Goal: Transaction & Acquisition: Purchase product/service

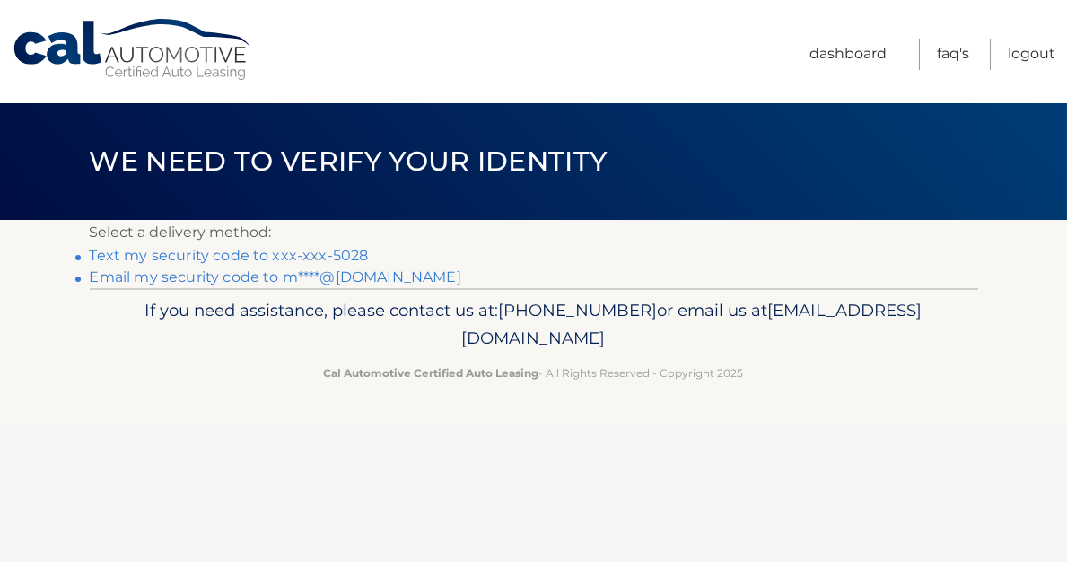
click at [259, 256] on link "Text my security code to xxx-xxx-5028" at bounding box center [229, 255] width 279 height 17
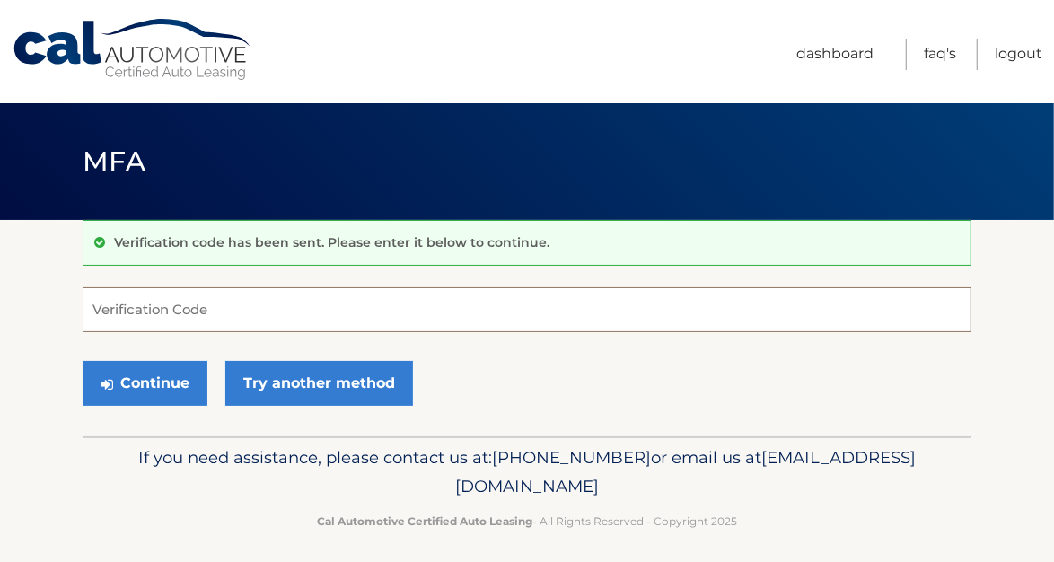
click at [122, 304] on input "Verification Code" at bounding box center [527, 309] width 889 height 45
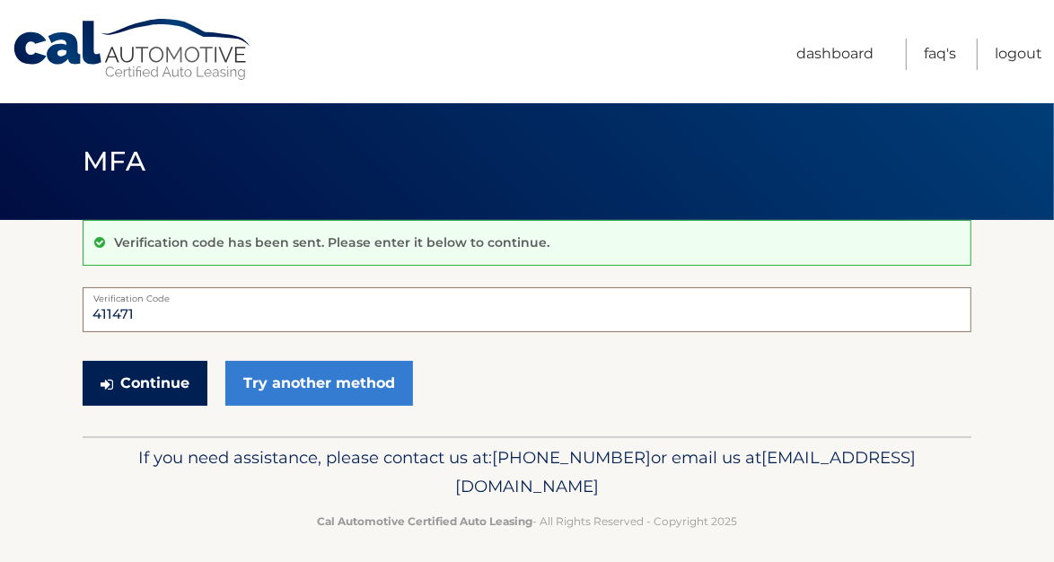
type input "411471"
click at [122, 381] on button "Continue" at bounding box center [145, 383] width 125 height 45
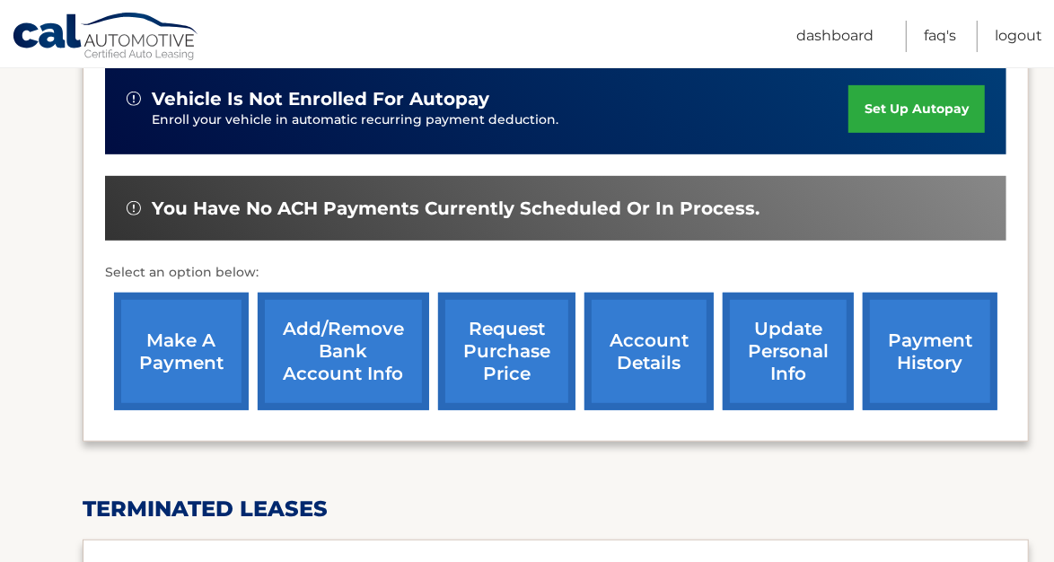
scroll to position [457, 0]
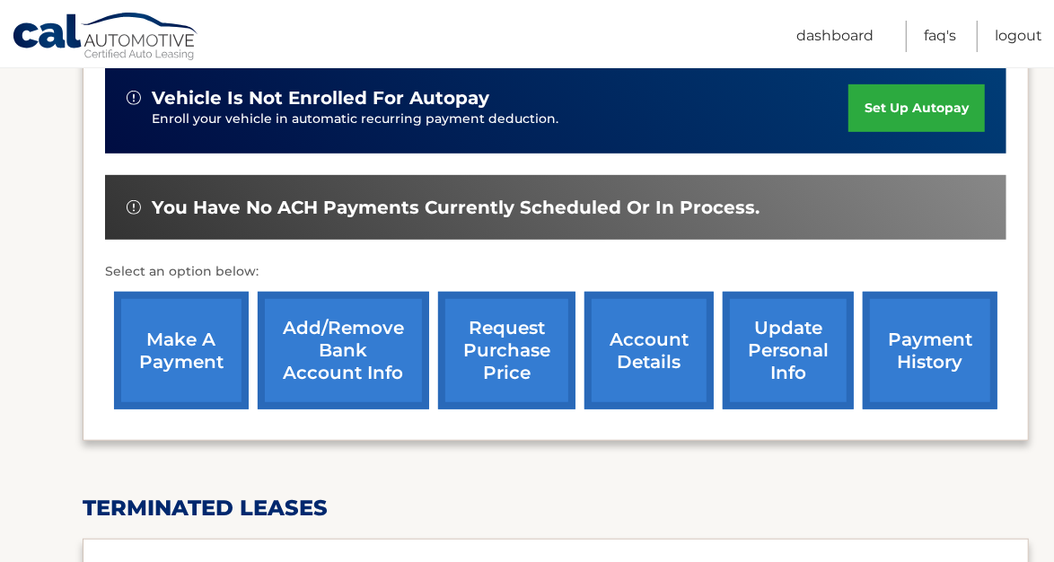
click at [187, 344] on link "make a payment" at bounding box center [181, 351] width 135 height 118
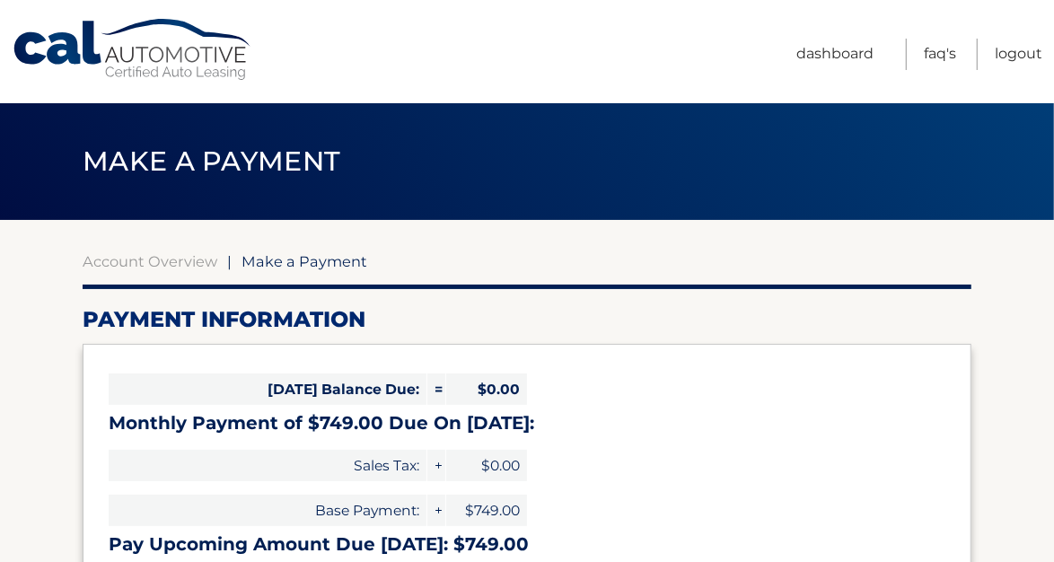
select select "YzQ0MGI0MjQtNzJlNi00MzNlLTgzOTYtNTgxMzU5MWFkN2Ew"
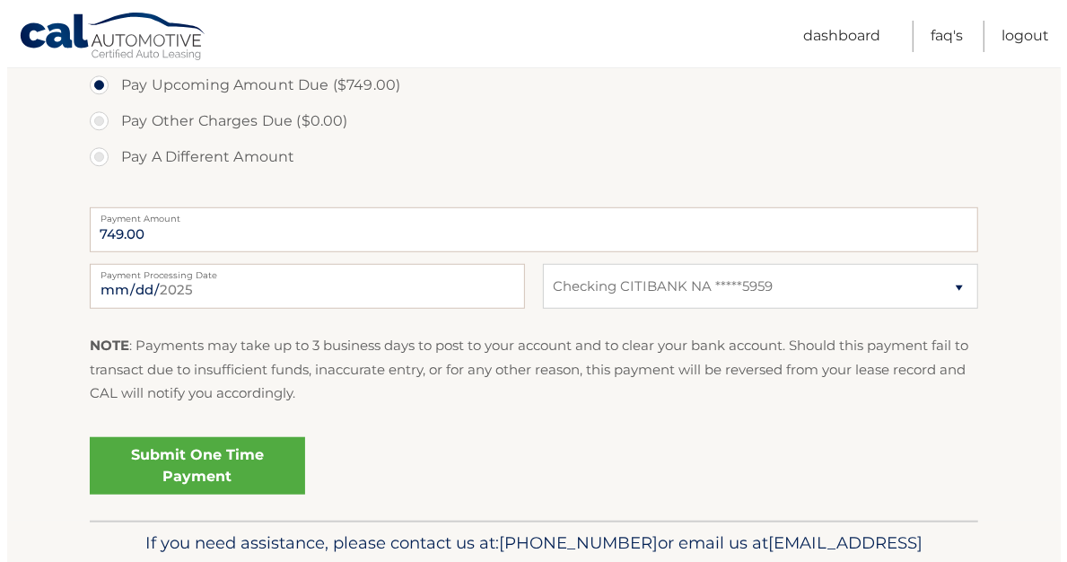
scroll to position [627, 0]
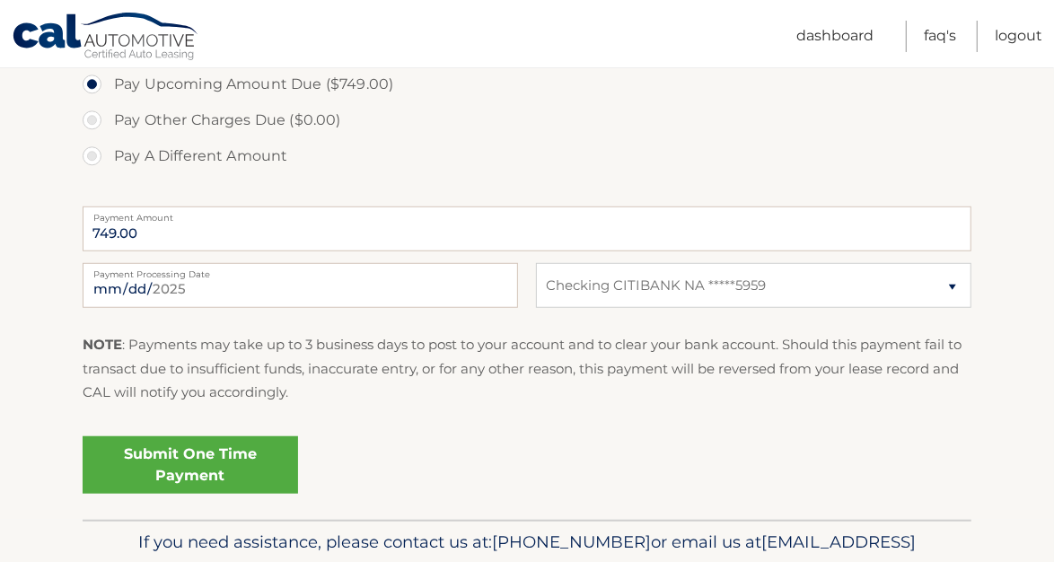
click at [193, 461] on link "Submit One Time Payment" at bounding box center [190, 464] width 215 height 57
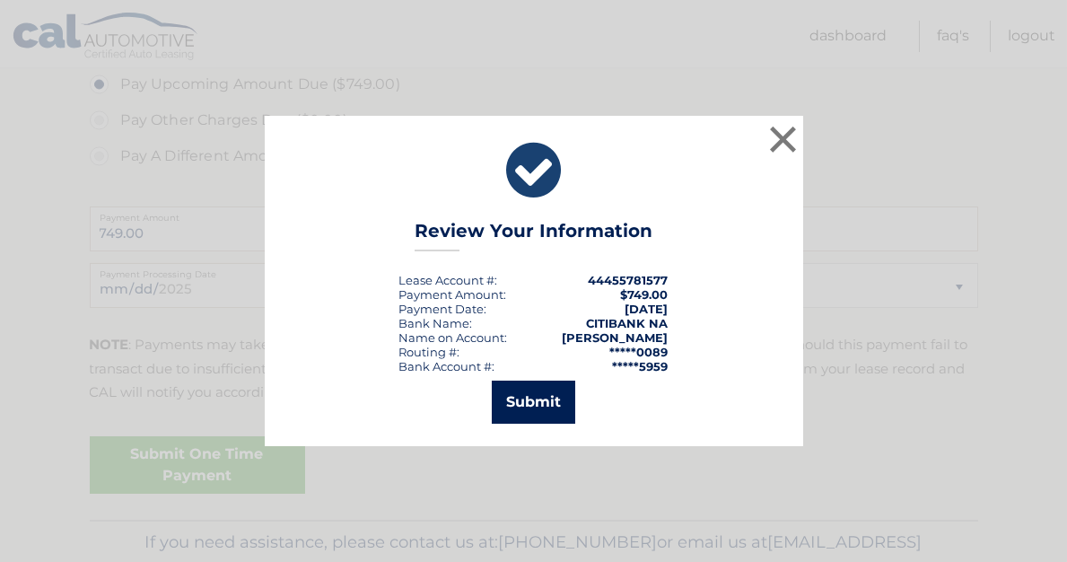
click at [531, 398] on button "Submit" at bounding box center [533, 402] width 83 height 43
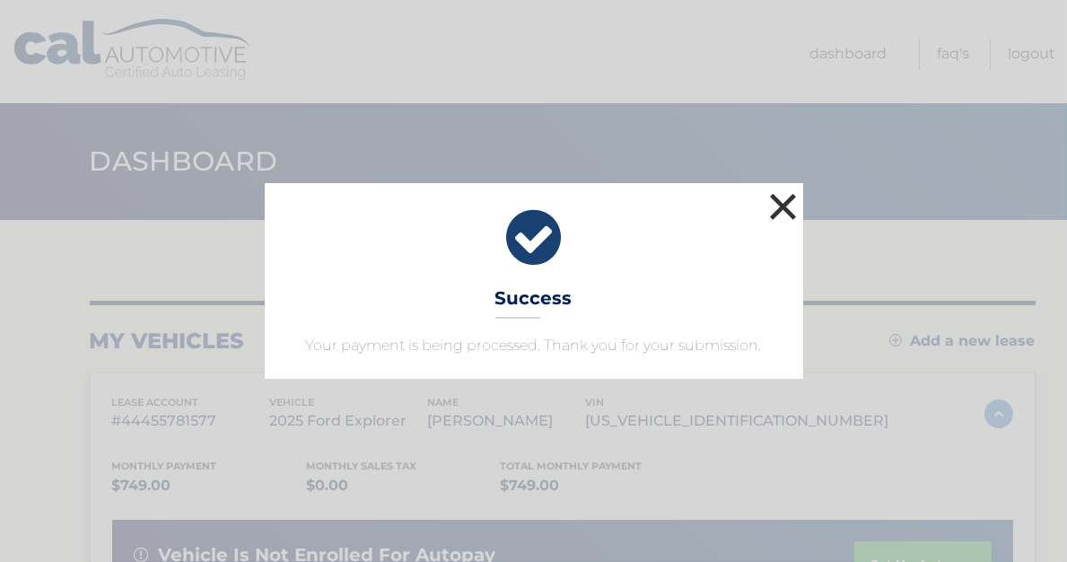
click at [786, 206] on button "×" at bounding box center [784, 207] width 36 height 36
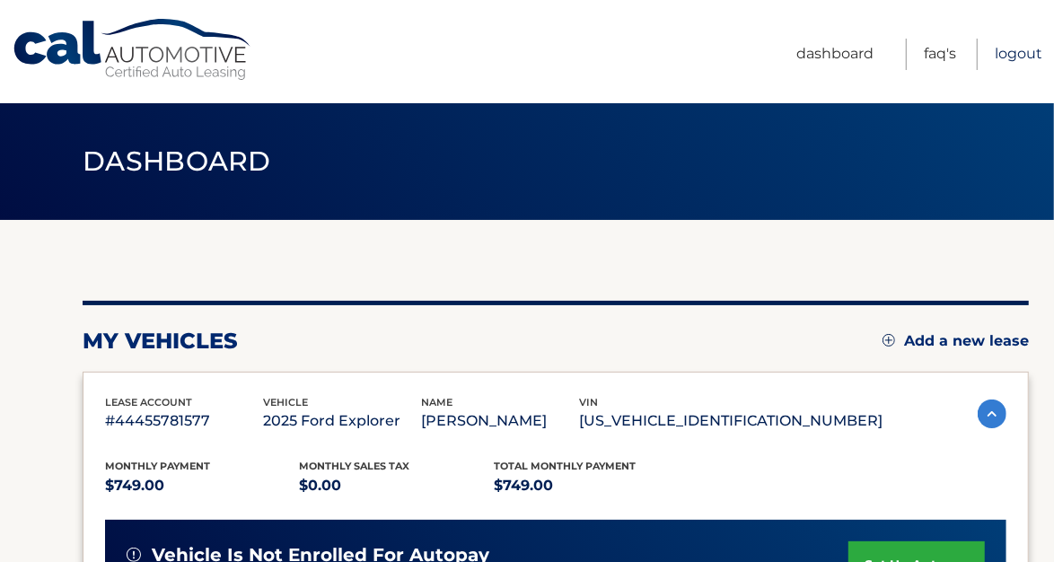
click at [1013, 57] on link "Logout" at bounding box center [1019, 54] width 48 height 31
